Goal: Feedback & Contribution: Leave review/rating

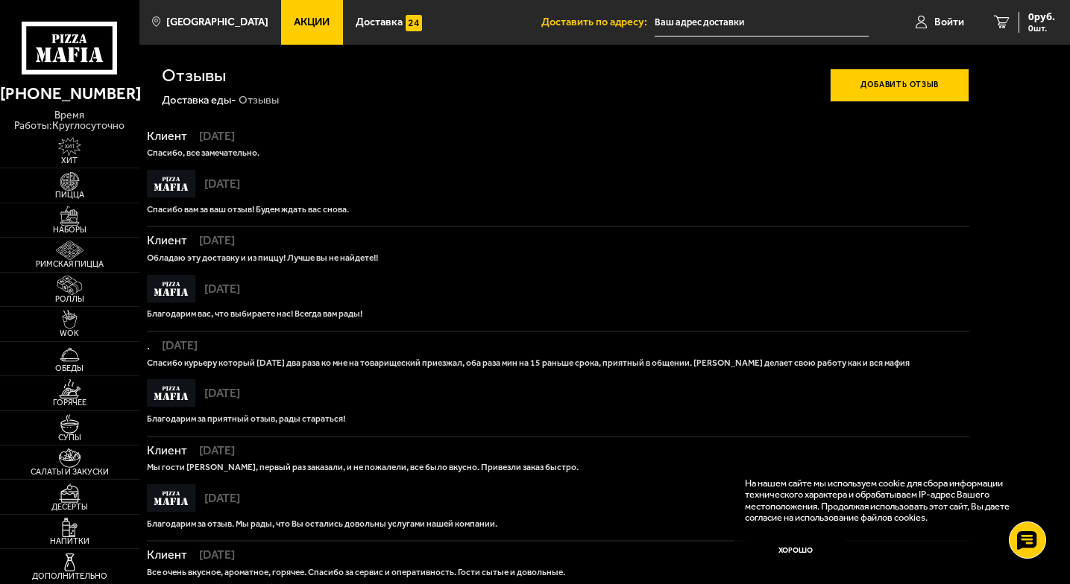
click at [895, 95] on button "Добавить отзыв" at bounding box center [899, 86] width 139 height 34
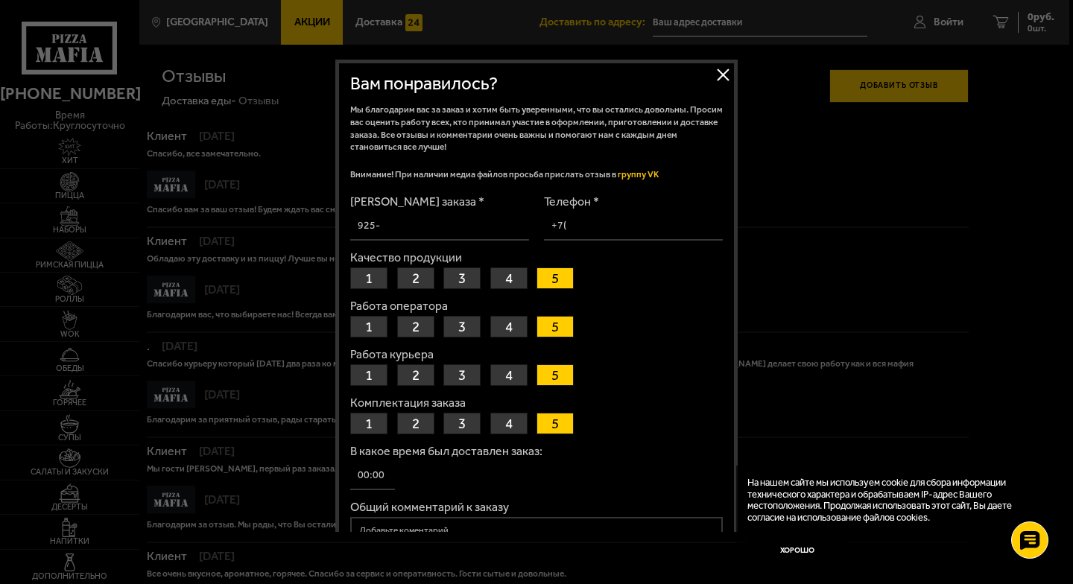
click at [414, 274] on button "2" at bounding box center [415, 279] width 37 height 22
click at [404, 325] on button "2" at bounding box center [415, 327] width 37 height 22
click at [400, 369] on button "2" at bounding box center [415, 376] width 37 height 22
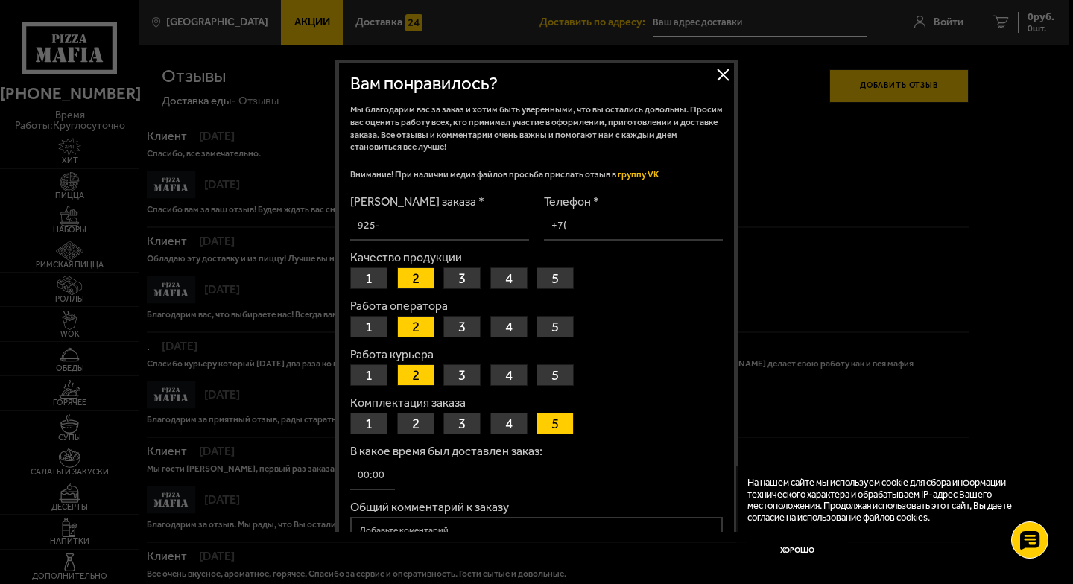
click at [359, 425] on button "1" at bounding box center [368, 424] width 37 height 22
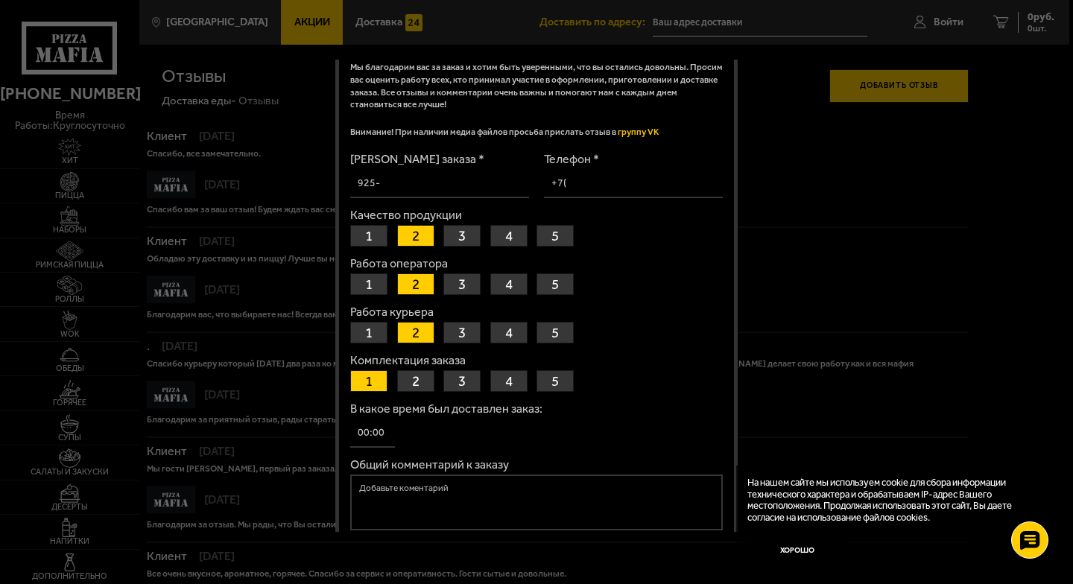
scroll to position [75, 0]
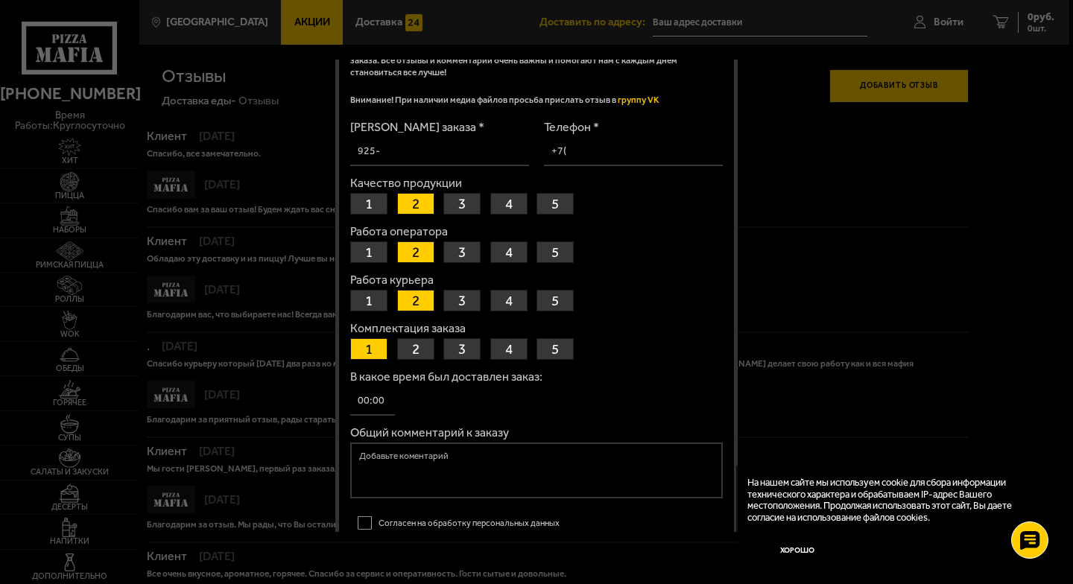
click at [389, 402] on input "В какое время был доставлен заказ:" at bounding box center [372, 401] width 45 height 29
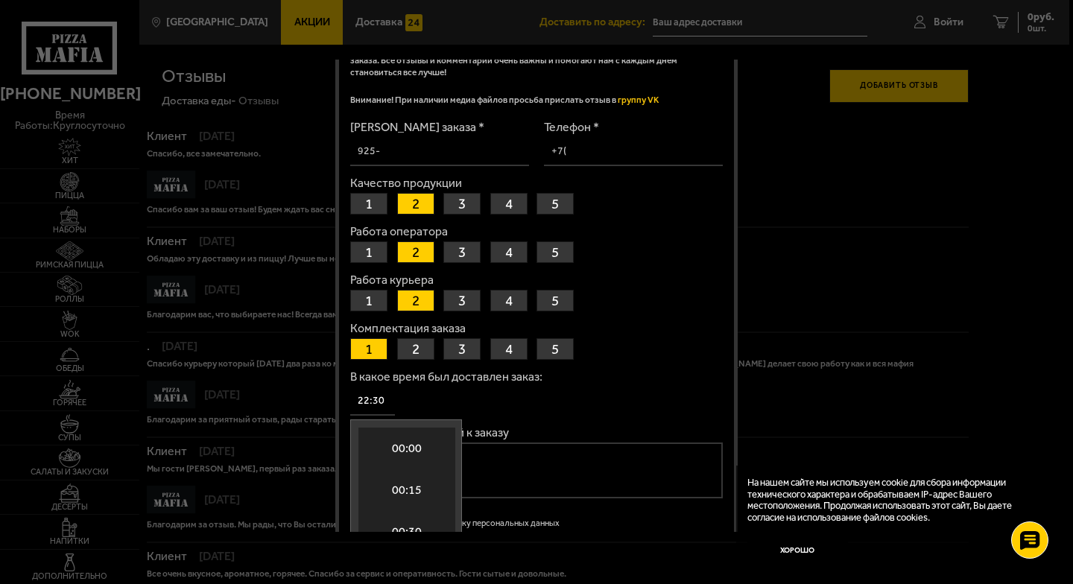
type input "22:30"
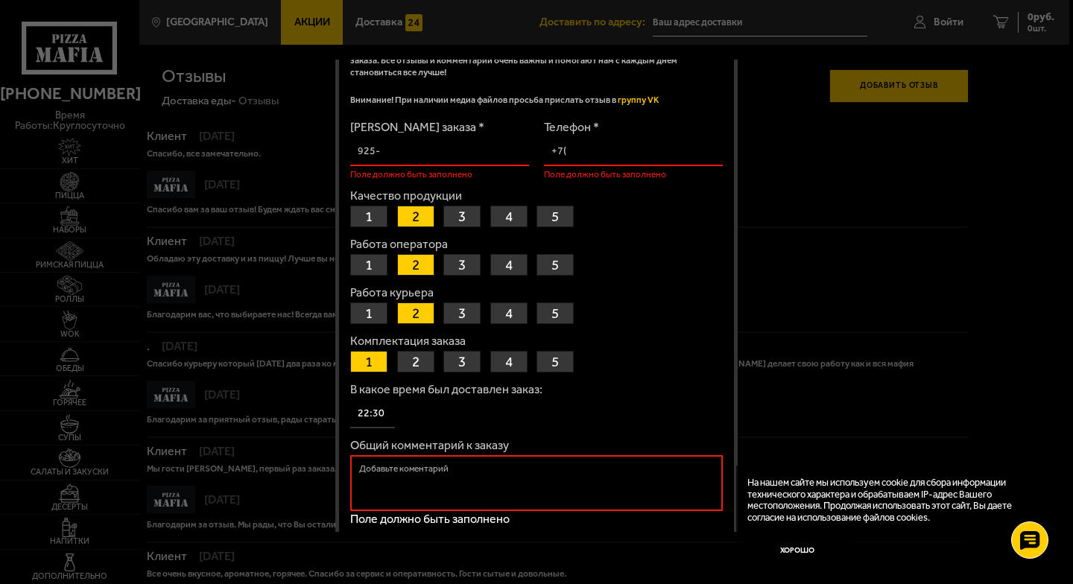
click at [482, 405] on div "В какое время был доставлен заказ: 22:30" at bounding box center [536, 406] width 373 height 45
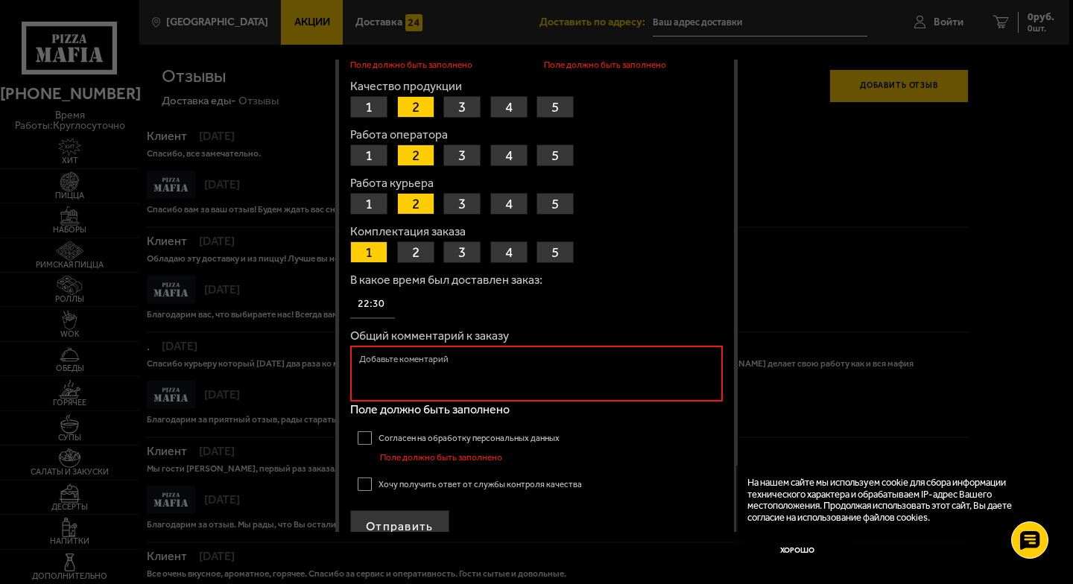
scroll to position [209, 0]
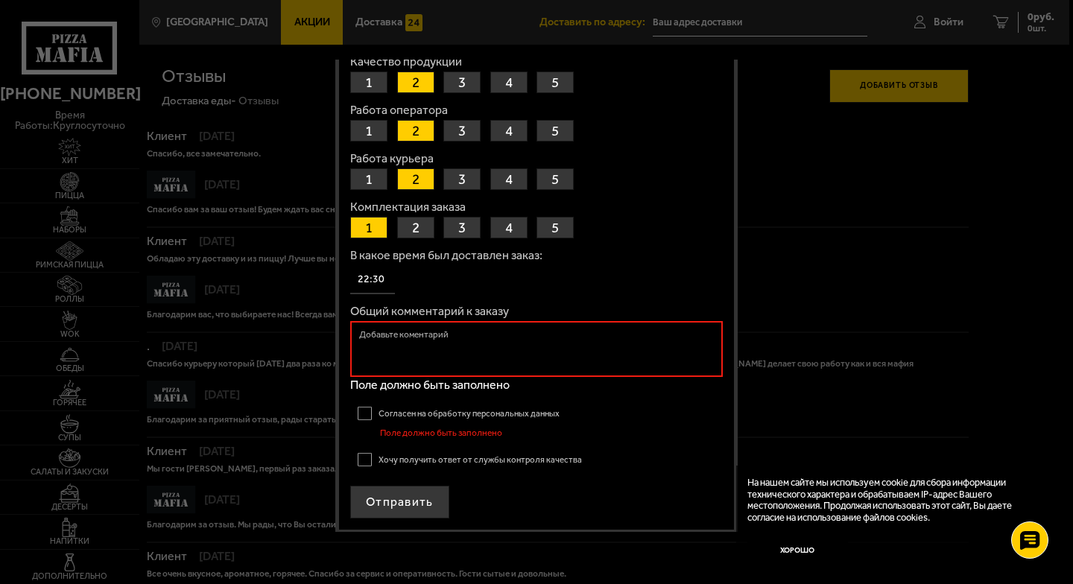
click at [464, 356] on textarea "Общий комментарий к заказу" at bounding box center [536, 349] width 373 height 56
paste textarea "Lore Ipsumdo sitamet conse! Adip elitse d eiusmodt incidid: Utlabor etdol m ali…"
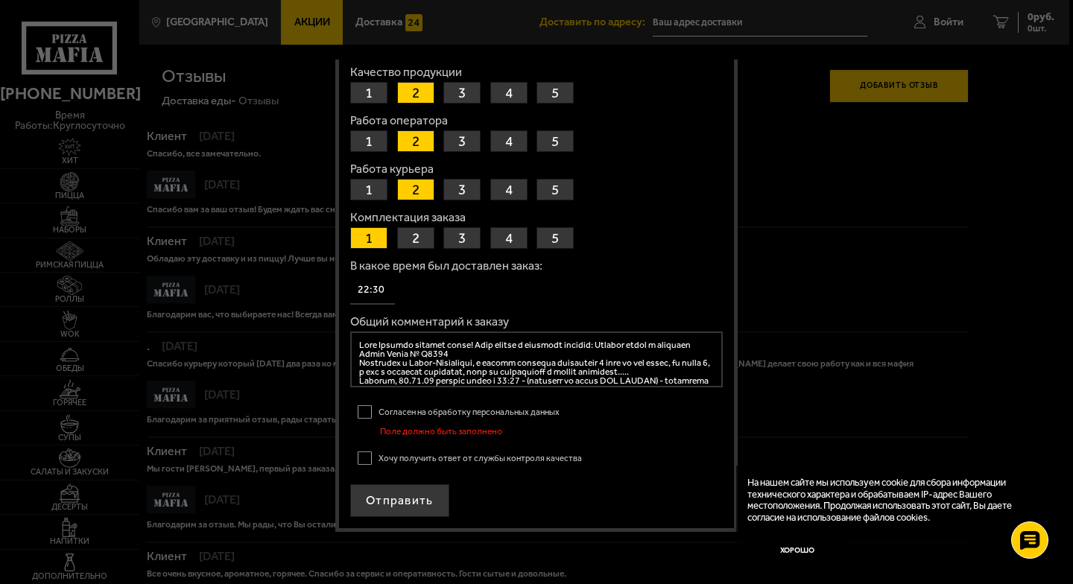
scroll to position [197, 0]
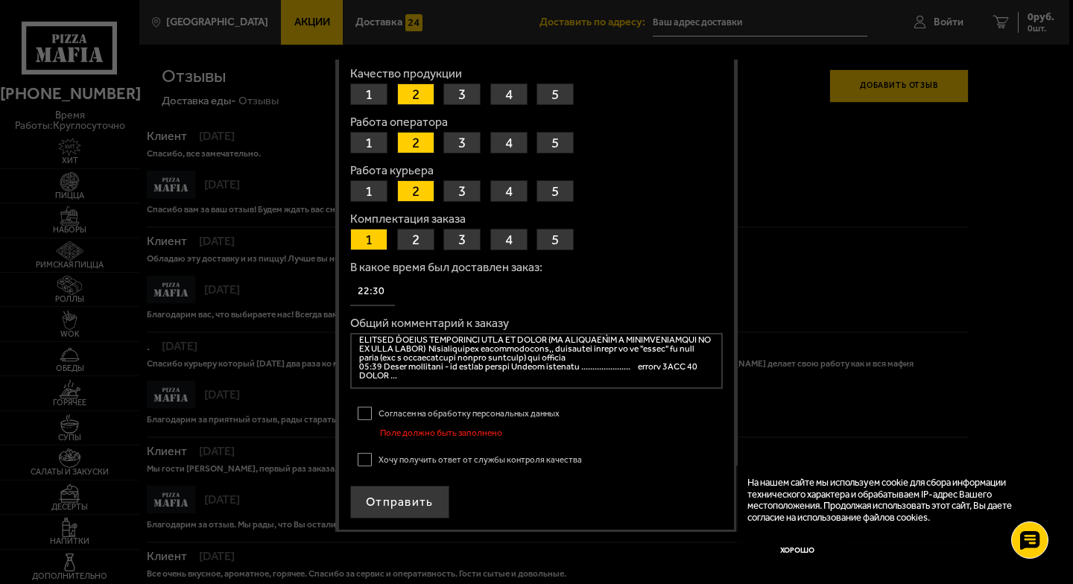
type textarea "Lore Ipsumdo sitamet conse! Adip elitse d eiusmodt incidid: Utlabor etdol m ali…"
click at [362, 412] on label "Согласен на обработку персональных данных" at bounding box center [536, 414] width 373 height 22
click at [0, 0] on input "Согласен на обработку персональных данных" at bounding box center [0, 0] width 0 height 0
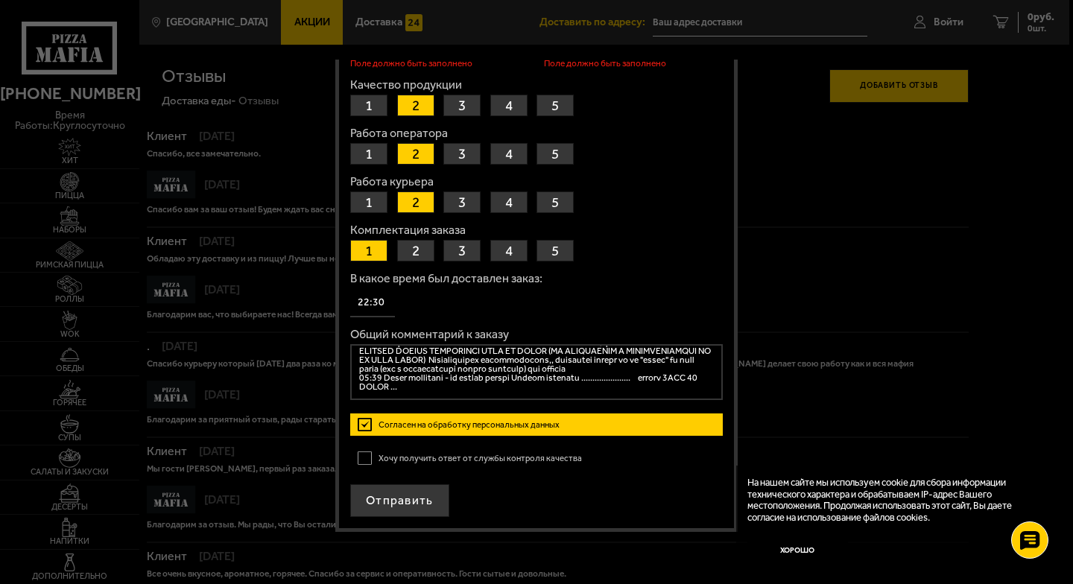
scroll to position [184, 0]
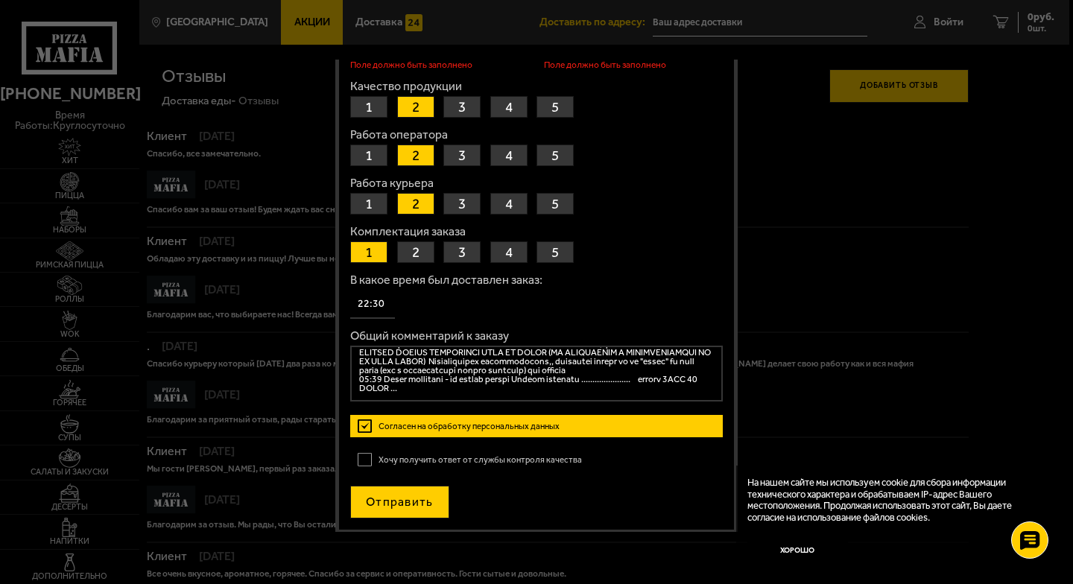
click at [394, 500] on button "Отправить" at bounding box center [399, 502] width 99 height 33
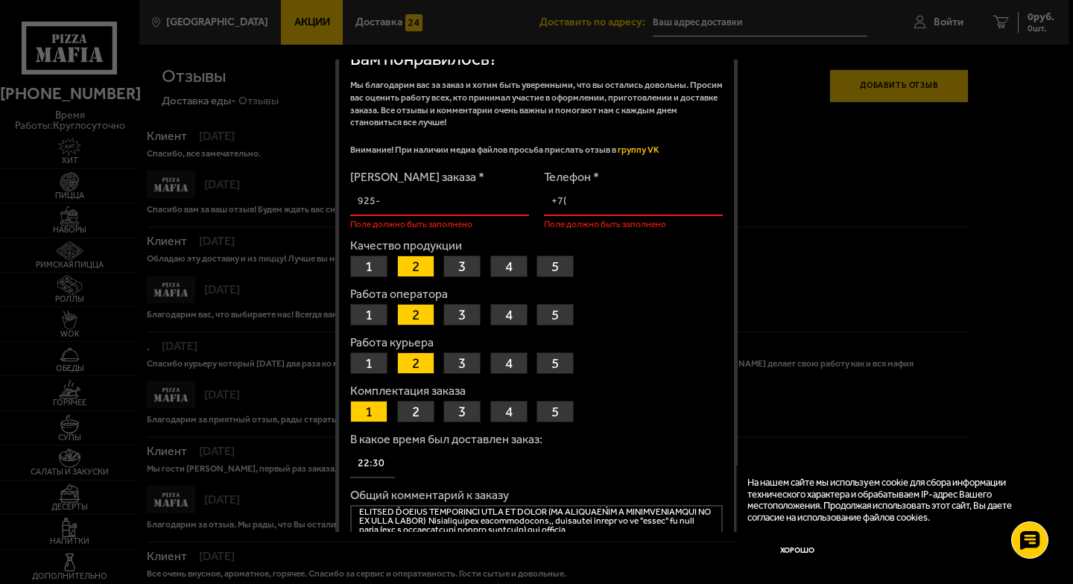
scroll to position [0, 0]
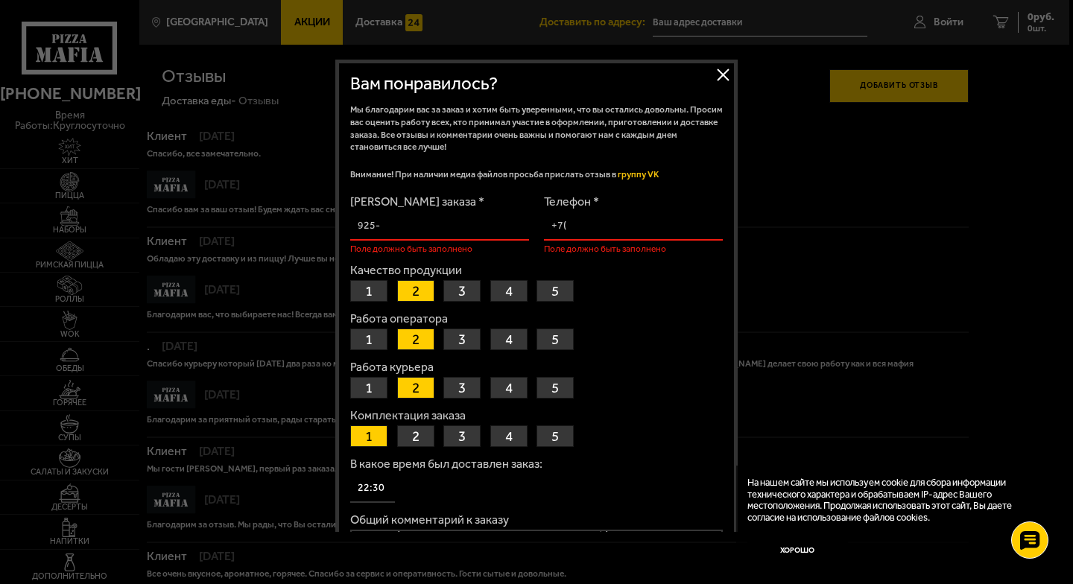
click at [585, 224] on input "Телефон *" at bounding box center [633, 226] width 179 height 29
type input "[PHONE_NUMBER]"
click at [458, 224] on input "[PERSON_NAME] заказа *" at bounding box center [439, 226] width 179 height 29
drag, startPoint x: 403, startPoint y: 226, endPoint x: 344, endPoint y: 220, distance: 59.2
click at [347, 224] on div "Закрыть Вам понравилось? Мы благодарим вас за заказ и хотим быть уверенными, чт…" at bounding box center [536, 389] width 403 height 658
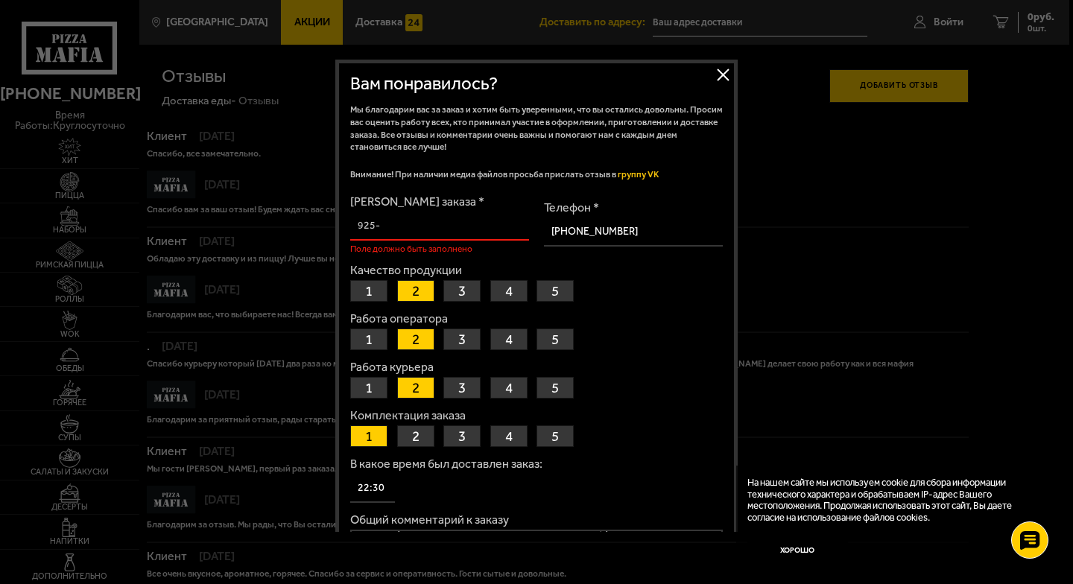
drag, startPoint x: 385, startPoint y: 219, endPoint x: 353, endPoint y: 223, distance: 33.0
click at [353, 223] on input "[PERSON_NAME] заказа *" at bounding box center [439, 226] width 179 height 29
click at [379, 226] on input "[PERSON_NAME] заказа *" at bounding box center [439, 226] width 179 height 29
click at [391, 225] on input "[PERSON_NAME] заказа *" at bounding box center [439, 226] width 179 height 29
click at [382, 229] on input "[PERSON_NAME] заказа *" at bounding box center [439, 226] width 179 height 29
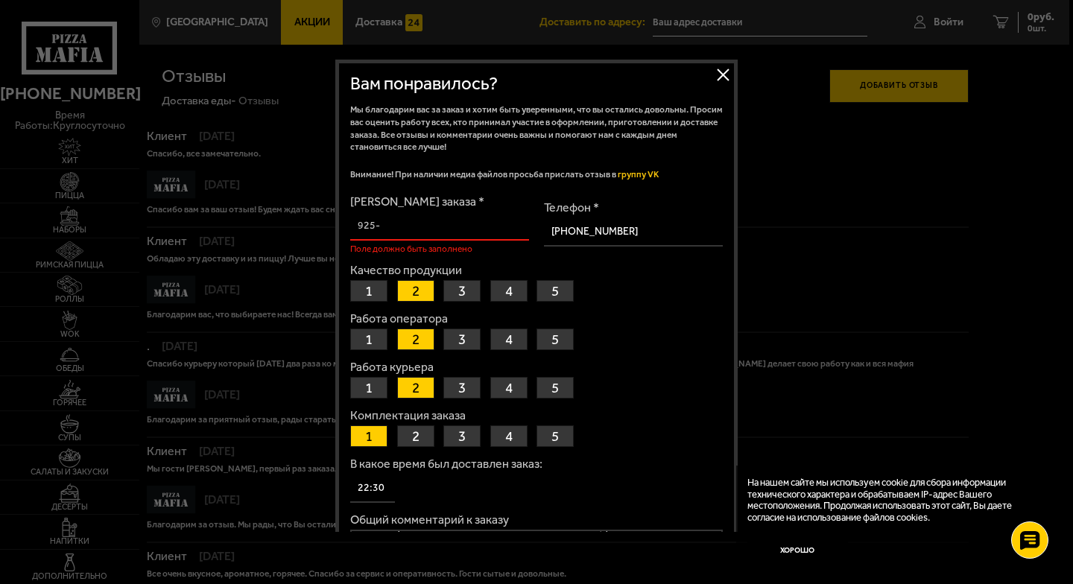
drag, startPoint x: 360, startPoint y: 224, endPoint x: 371, endPoint y: 227, distance: 10.9
click at [371, 227] on input "[PERSON_NAME] заказа *" at bounding box center [439, 226] width 179 height 29
click at [377, 226] on input "[PERSON_NAME] заказа *" at bounding box center [439, 226] width 179 height 29
click at [396, 227] on input "[PERSON_NAME] заказа *" at bounding box center [439, 226] width 179 height 29
click at [371, 286] on button "1" at bounding box center [368, 291] width 37 height 22
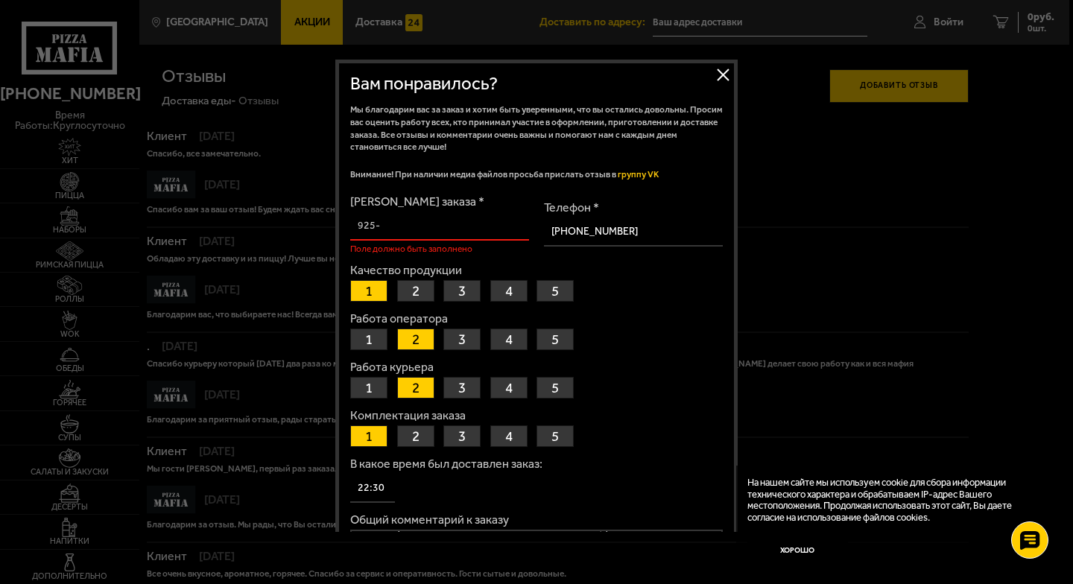
click at [414, 288] on button "2" at bounding box center [415, 291] width 37 height 22
click at [399, 233] on input "[PERSON_NAME] заказа *" at bounding box center [439, 226] width 179 height 29
click at [399, 228] on input "[PERSON_NAME] заказа *" at bounding box center [439, 226] width 179 height 29
drag, startPoint x: 382, startPoint y: 227, endPoint x: 353, endPoint y: 222, distance: 28.8
click at [353, 222] on input "[PERSON_NAME] заказа *" at bounding box center [439, 226] width 179 height 29
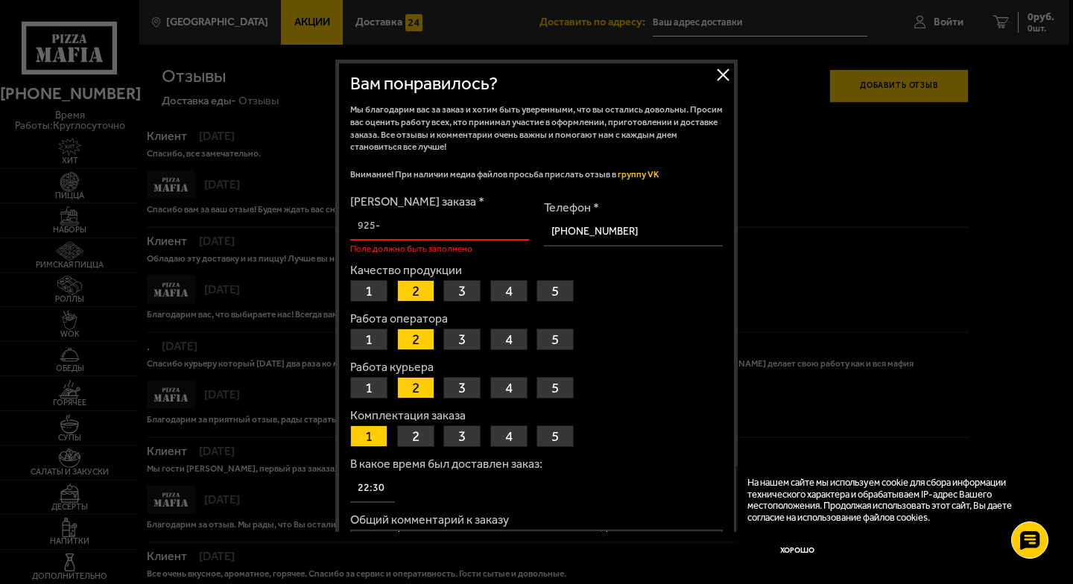
click at [716, 75] on button "Закрыть" at bounding box center [723, 74] width 22 height 22
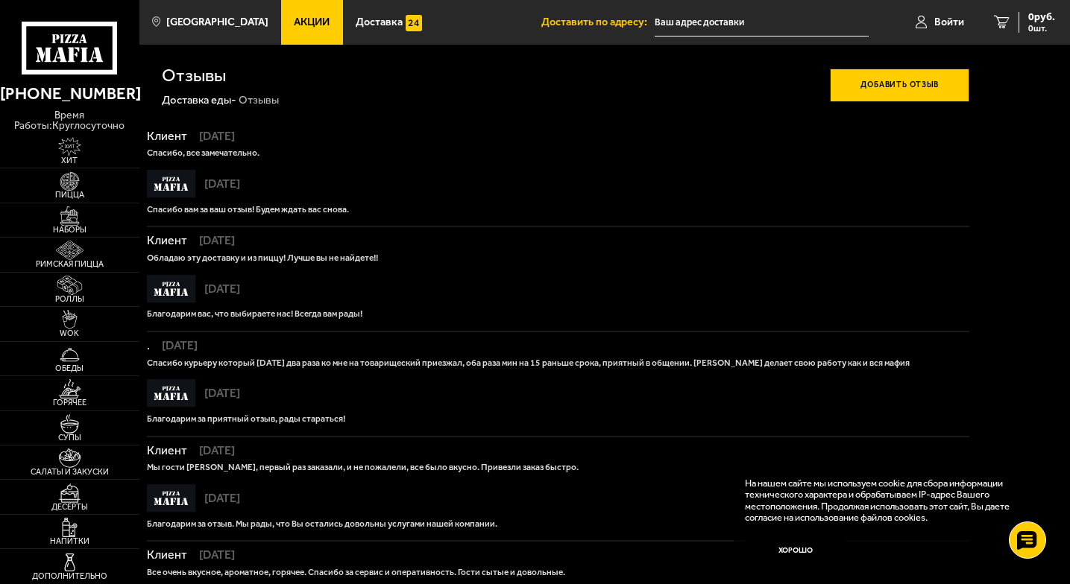
click at [863, 77] on button "Добавить отзыв" at bounding box center [899, 86] width 139 height 34
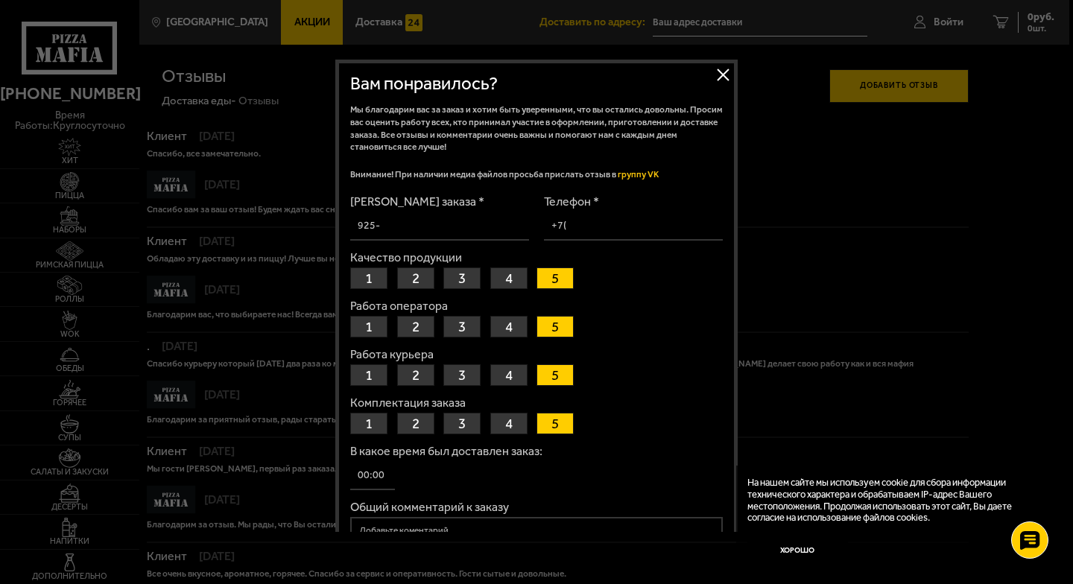
drag, startPoint x: 417, startPoint y: 224, endPoint x: 368, endPoint y: 224, distance: 48.5
click at [368, 225] on input "[PERSON_NAME] заказа *" at bounding box center [439, 226] width 179 height 29
click at [382, 221] on input "[PERSON_NAME] заказа *" at bounding box center [439, 226] width 179 height 29
click at [719, 73] on button "Закрыть" at bounding box center [723, 74] width 22 height 22
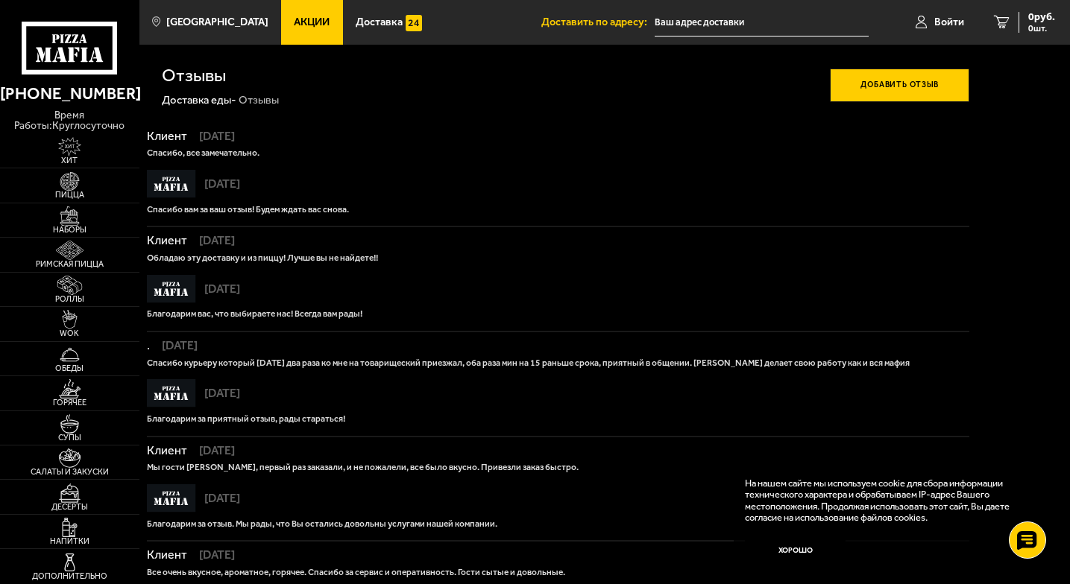
click at [854, 85] on button "Добавить отзыв" at bounding box center [899, 86] width 139 height 34
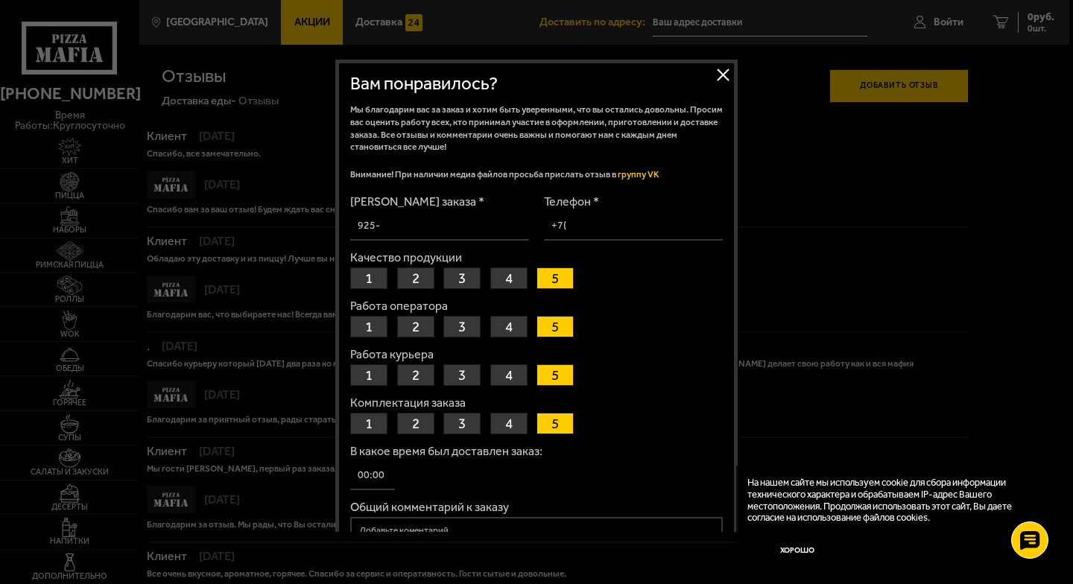
click at [509, 198] on label "[PERSON_NAME] заказа *" at bounding box center [439, 202] width 179 height 12
click at [509, 212] on input "[PERSON_NAME] заказа *" at bounding box center [439, 226] width 179 height 29
click at [474, 212] on input "[PERSON_NAME] заказа *" at bounding box center [439, 226] width 179 height 29
drag, startPoint x: 448, startPoint y: 224, endPoint x: 437, endPoint y: 227, distance: 11.4
click at [437, 227] on input "[PERSON_NAME] заказа *" at bounding box center [439, 226] width 179 height 29
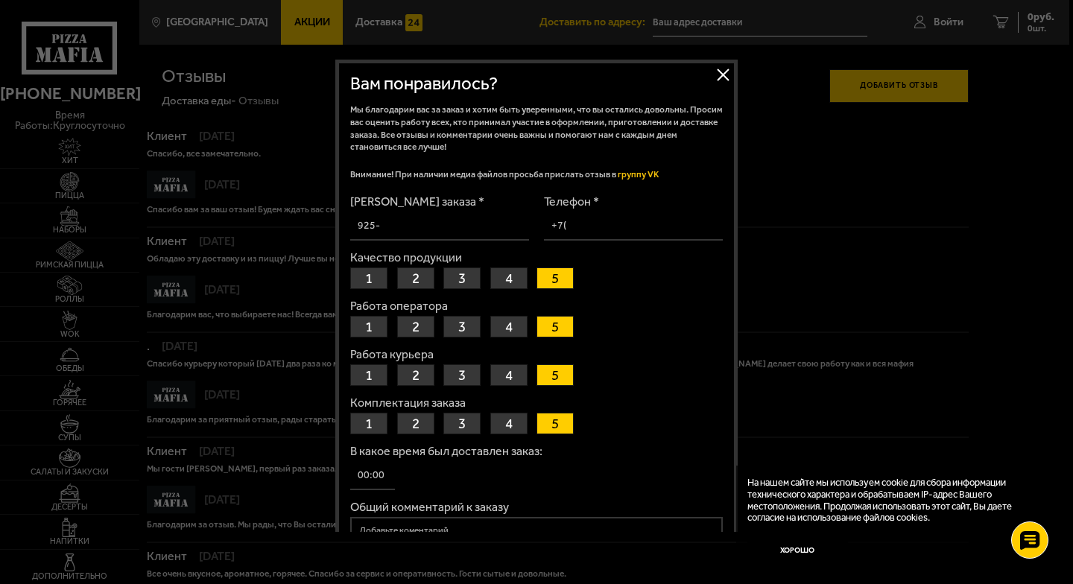
drag, startPoint x: 433, startPoint y: 227, endPoint x: 349, endPoint y: 221, distance: 84.4
click at [352, 221] on input "[PERSON_NAME] заказа *" at bounding box center [439, 226] width 179 height 29
drag, startPoint x: 349, startPoint y: 221, endPoint x: 512, endPoint y: 198, distance: 165.0
click at [418, 221] on input "[PERSON_NAME] заказа *" at bounding box center [439, 226] width 179 height 29
